Goal: Task Accomplishment & Management: Use online tool/utility

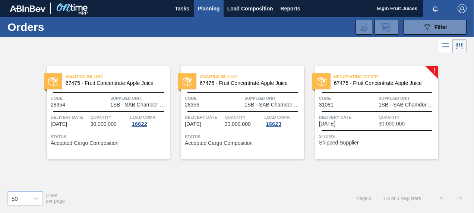
click at [433, 71] on div "Negotiating Order 67475 - Fruit Concentrate:Apple Juice Code 31081 Supplied Uni…" at bounding box center [376, 112] width 123 height 93
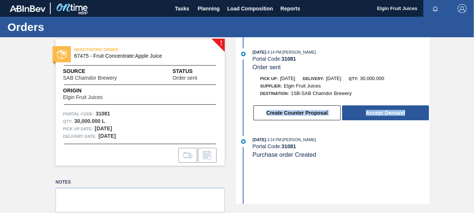
drag, startPoint x: 450, startPoint y: 100, endPoint x: 454, endPoint y: 101, distance: 4.6
click at [454, 101] on div "! NEGOTIATING ORDER 67475 - Fruit Concentrate:Apple Juice Source SAB Chamdor Br…" at bounding box center [237, 120] width 474 height 166
click at [305, 114] on button "Create Counter Proposal" at bounding box center [296, 112] width 87 height 15
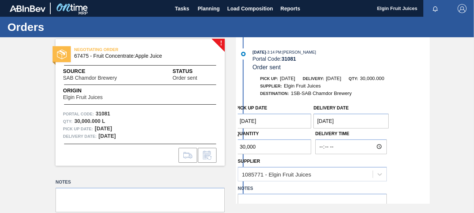
click at [247, 121] on Date "[DATE]" at bounding box center [273, 121] width 75 height 15
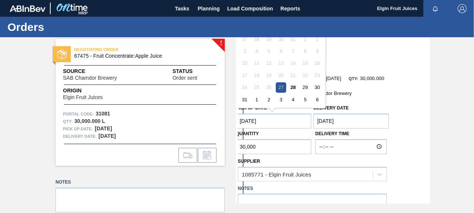
click at [270, 113] on div "Pick up Date [DATE] Next Month [DATE] Su Mo Tu We Th Fr Sa 27 28 29 30 31 1 2 3…" at bounding box center [273, 116] width 75 height 26
click at [272, 119] on Date "[DATE]" at bounding box center [273, 121] width 75 height 15
click at [305, 101] on div "5" at bounding box center [305, 100] width 10 height 10
type Date "[DATE]"
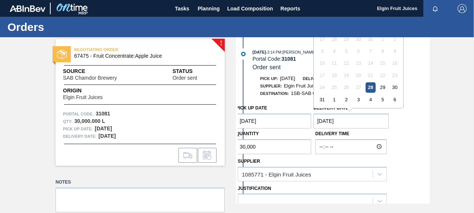
click at [330, 123] on Date "[DATE]" at bounding box center [350, 121] width 75 height 15
click at [394, 101] on div "6" at bounding box center [394, 100] width 10 height 10
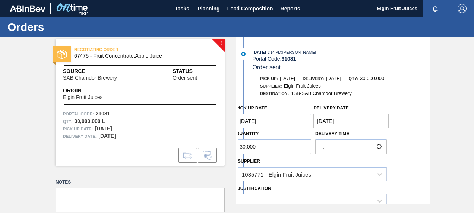
click at [328, 121] on Date "[DATE]" at bounding box center [350, 121] width 75 height 15
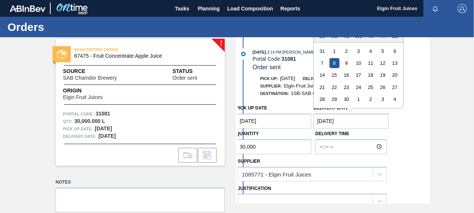
type Date "[DATE]"
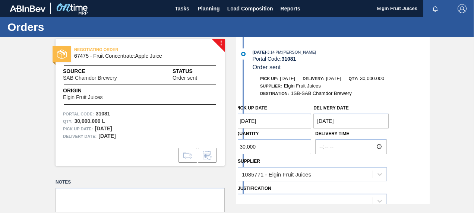
scroll to position [112, 0]
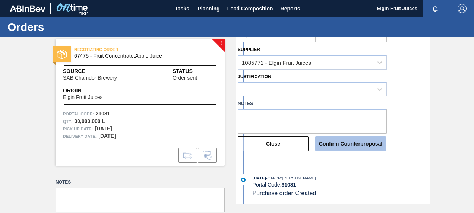
click at [340, 146] on button "Confirm Counterproposal" at bounding box center [350, 143] width 71 height 15
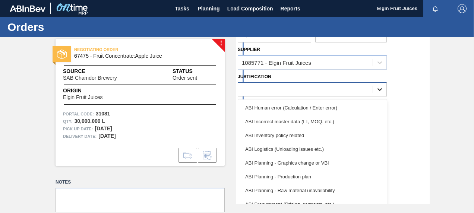
click at [378, 94] on div at bounding box center [379, 89] width 13 height 13
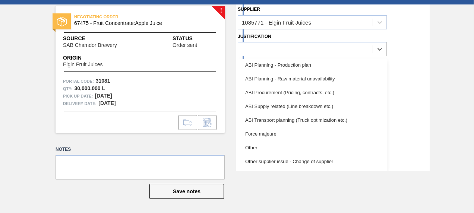
scroll to position [68, 0]
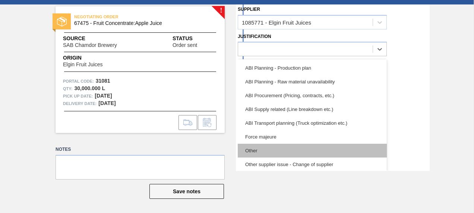
click at [270, 151] on div "Other" at bounding box center [312, 151] width 149 height 14
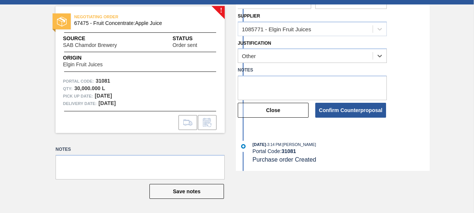
scroll to position [113, 0]
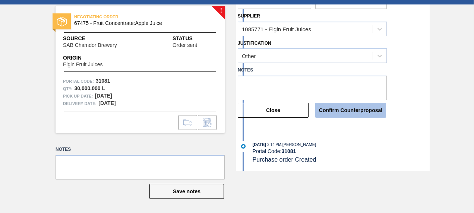
click at [328, 111] on button "Confirm Counterproposal" at bounding box center [350, 110] width 71 height 15
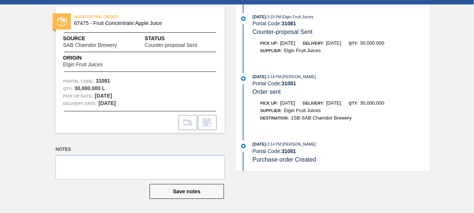
scroll to position [0, 0]
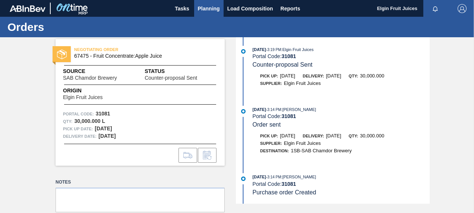
click at [211, 7] on span "Planning" at bounding box center [209, 8] width 22 height 9
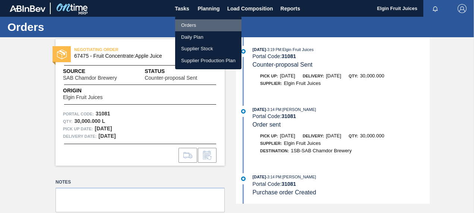
click at [189, 22] on li "Orders" at bounding box center [208, 25] width 66 height 12
